Goal: Task Accomplishment & Management: Manage account settings

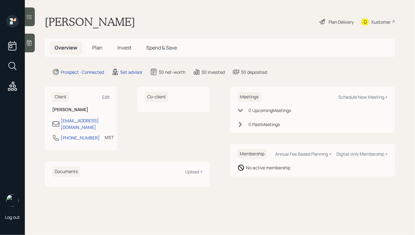
click at [32, 45] on icon at bounding box center [29, 43] width 6 height 6
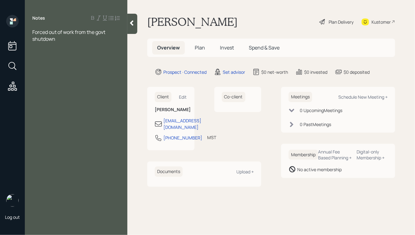
click at [33, 31] on span "Forced out of work from the govt shutdown" at bounding box center [69, 36] width 74 height 14
click at [69, 54] on div "Forced out of work from the govt shutdown" at bounding box center [76, 49] width 88 height 14
click at [51, 82] on div "401k" at bounding box center [76, 79] width 88 height 7
click at [46, 74] on div "401k" at bounding box center [76, 73] width 88 height 7
click at [46, 66] on div "401k" at bounding box center [76, 66] width 88 height 7
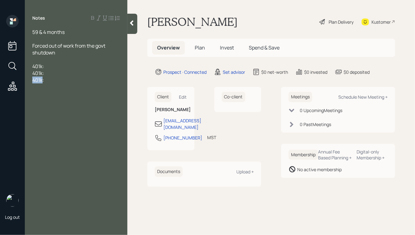
drag, startPoint x: 43, startPoint y: 81, endPoint x: 26, endPoint y: 81, distance: 17.1
click at [26, 81] on div "59 & 4 months Forced out of work from the govt shutdown 401k: 401k: 401k:" at bounding box center [76, 66] width 103 height 75
click at [33, 80] on span "401k:" at bounding box center [38, 79] width 12 height 7
click at [49, 73] on div "401k:" at bounding box center [76, 73] width 88 height 7
click at [50, 66] on div "401k:" at bounding box center [76, 66] width 88 height 7
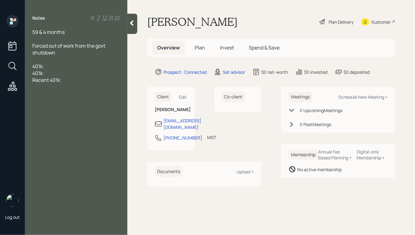
click at [70, 80] on div "Recent 401k:" at bounding box center [76, 79] width 88 height 7
drag, startPoint x: 70, startPoint y: 80, endPoint x: 29, endPoint y: 66, distance: 43.6
click at [29, 66] on div "59 & 4 months Forced out of work from the govt shutdown 401k: 401k: Recent 401k:" at bounding box center [76, 66] width 103 height 75
click at [60, 54] on div "Forced out of work from the govt shutdown" at bounding box center [76, 49] width 88 height 14
click at [89, 80] on div "401ks, two previous, one kind of current total $400k" at bounding box center [76, 77] width 88 height 14
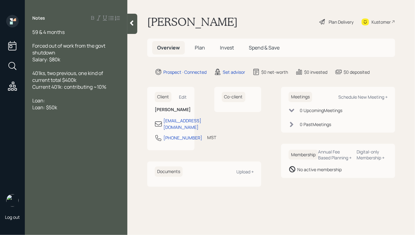
click at [53, 101] on div "Loan:" at bounding box center [76, 100] width 88 height 7
click at [33, 108] on span "Loan: $50k" at bounding box center [44, 107] width 25 height 7
click at [34, 102] on span "Loan:" at bounding box center [38, 100] width 13 height 7
click at [85, 107] on div "Secured Loan: $50k" at bounding box center [76, 107] width 88 height 7
click at [49, 102] on div "Loan:" at bounding box center [76, 100] width 88 height 7
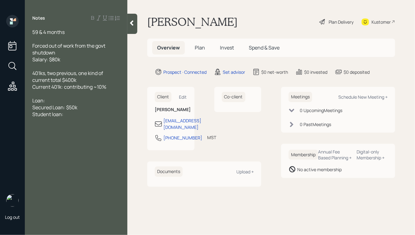
click at [76, 114] on div "Student loan:" at bounding box center [76, 114] width 88 height 7
click at [58, 102] on div "Loan:" at bounding box center [76, 100] width 88 height 7
click at [51, 124] on div "Student loan: deferred, for his son in school" at bounding box center [76, 118] width 88 height 14
click at [47, 122] on span "Student loan: deferred, for his son in school, approx $120k" at bounding box center [74, 118] width 84 height 14
click at [78, 30] on div "59 & 4 months" at bounding box center [76, 32] width 88 height 7
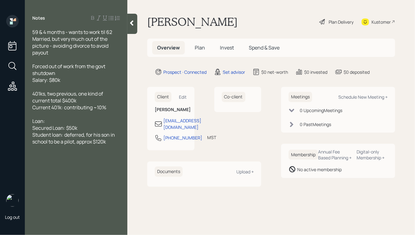
click at [62, 79] on div "Salary: $80k" at bounding box center [76, 79] width 88 height 7
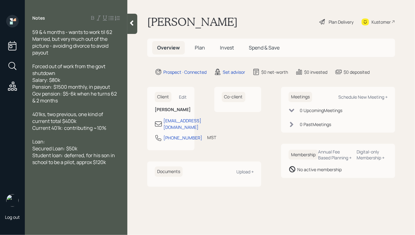
click at [85, 122] on div "401ks, two previous, one kind of current total $400k" at bounding box center [76, 118] width 88 height 14
click at [59, 141] on div "Loan:" at bounding box center [76, 141] width 88 height 7
click at [60, 112] on span "401ks, two previous, one kind of current total $400k" at bounding box center [68, 118] width 72 height 14
click at [60, 109] on div at bounding box center [76, 107] width 88 height 7
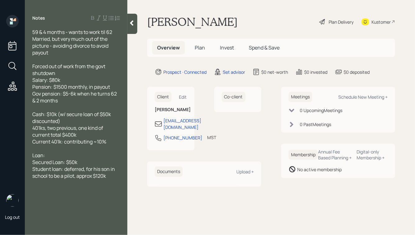
drag, startPoint x: 53, startPoint y: 153, endPoint x: 32, endPoint y: 154, distance: 21.8
click at [32, 154] on div "59 & 4 months - wants to work til 62 Married, but very much out of the picture …" at bounding box center [76, 114] width 103 height 171
click at [109, 171] on div "Student loan: deferred, for his son in school to be a pilot, approx $120k" at bounding box center [76, 166] width 88 height 14
click at [55, 152] on div at bounding box center [76, 148] width 88 height 7
click at [55, 157] on div "Home:" at bounding box center [76, 155] width 88 height 7
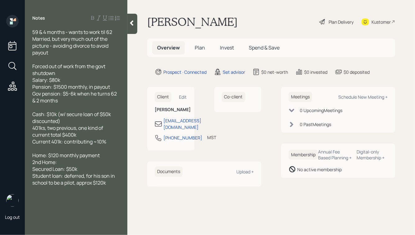
click at [49, 157] on span "Home: $120 monthly payment" at bounding box center [65, 155] width 67 height 7
click at [59, 164] on div "Home: $220k value, $120 monthly payment" at bounding box center [76, 159] width 88 height 14
click at [78, 156] on span "Home: $220k value, $120 monthly payment" at bounding box center [71, 159] width 78 height 14
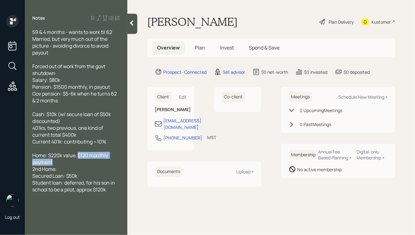
drag, startPoint x: 79, startPoint y: 156, endPoint x: 90, endPoint y: 166, distance: 15.2
click at [90, 165] on div "Home: $220k value, $120 monthly payment" at bounding box center [76, 159] width 88 height 14
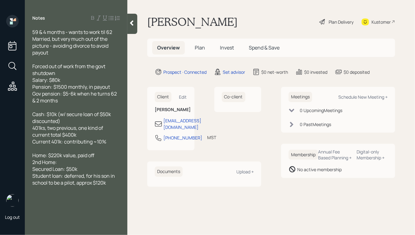
click at [74, 164] on div "2nd Home:" at bounding box center [76, 162] width 88 height 7
click at [67, 104] on div "Gov pension: $5-6k when he turns 62 & 2 months" at bounding box center [76, 97] width 88 height 14
click at [109, 193] on span "Student loan: deferred, for his son in school to be a pilot, approx $120k" at bounding box center [74, 186] width 84 height 14
click at [135, 27] on div at bounding box center [132, 24] width 10 height 20
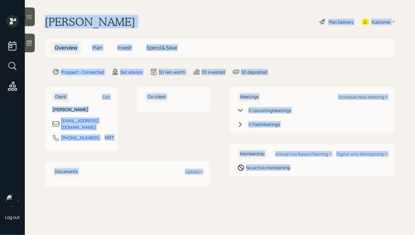
drag, startPoint x: 45, startPoint y: 19, endPoint x: 317, endPoint y: 181, distance: 316.8
click at [317, 181] on main "[PERSON_NAME] Plan Delivery Kustomer Overview Plan Invest Spend & Save Prospect…" at bounding box center [220, 117] width 390 height 235
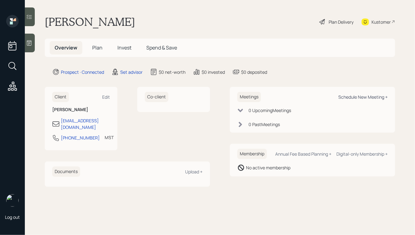
click at [355, 95] on div "Schedule New Meeting +" at bounding box center [363, 97] width 49 height 6
select select "round-[PERSON_NAME]"
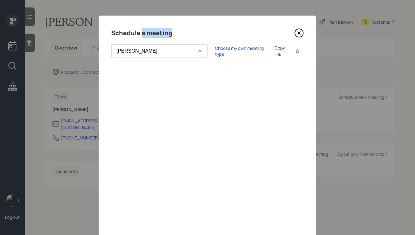
drag, startPoint x: 142, startPoint y: 34, endPoint x: 172, endPoint y: 32, distance: 29.6
click at [172, 32] on h4 "Schedule a meeting" at bounding box center [141, 33] width 61 height 10
click at [215, 49] on div "Choose my own meeting type" at bounding box center [241, 51] width 52 height 12
click at [299, 33] on icon at bounding box center [299, 33] width 2 height 2
